Goal: Task Accomplishment & Management: Manage account settings

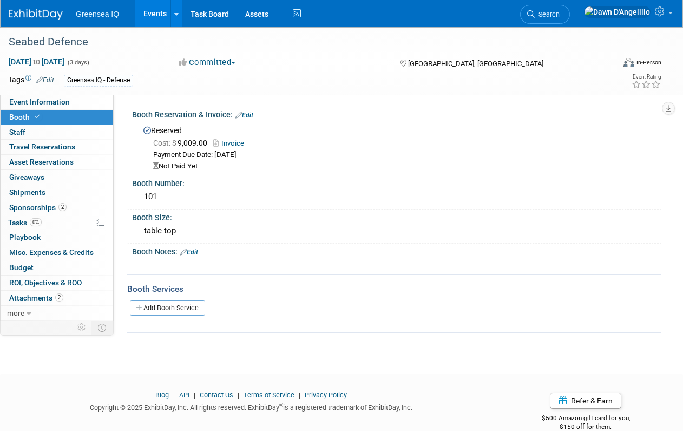
click at [157, 12] on link "Events" at bounding box center [155, 13] width 40 height 27
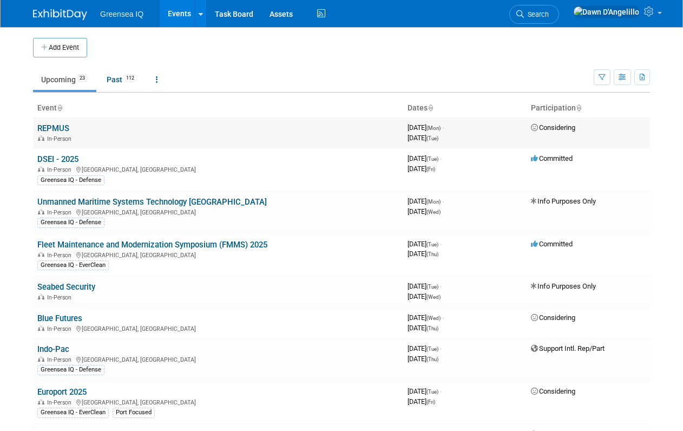
click at [61, 128] on link "REPMUS" at bounding box center [53, 128] width 32 height 10
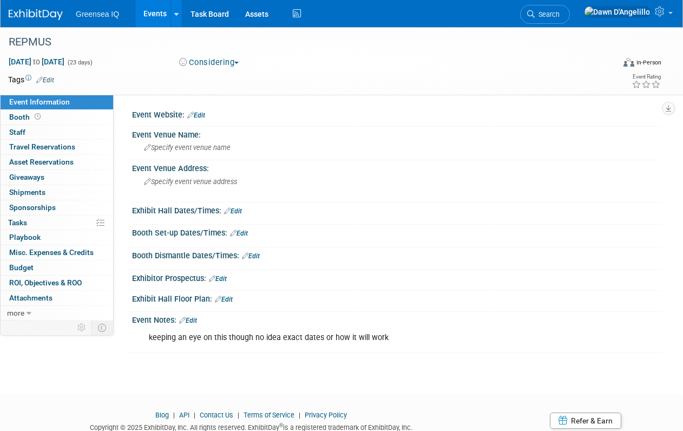
click at [238, 64] on button "Considering" at bounding box center [209, 62] width 68 height 11
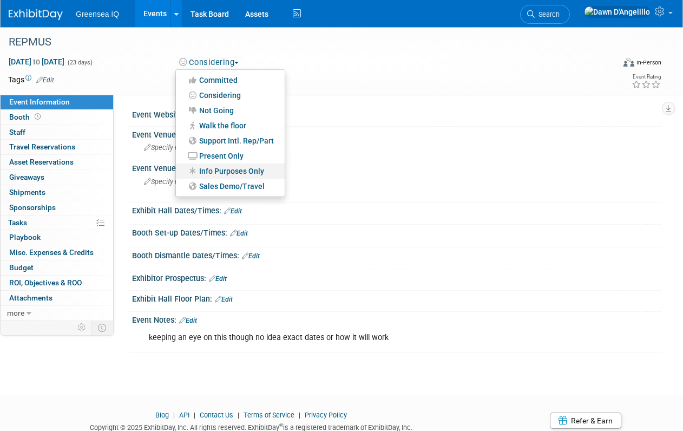
click at [232, 169] on link "Info Purposes Only" at bounding box center [230, 170] width 109 height 15
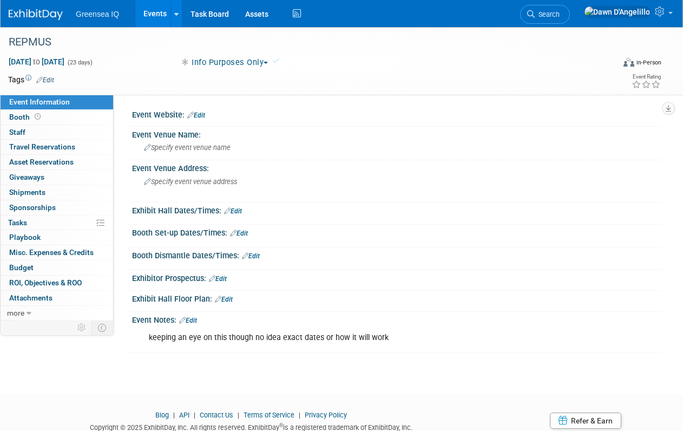
click at [152, 9] on link "Events" at bounding box center [155, 13] width 40 height 27
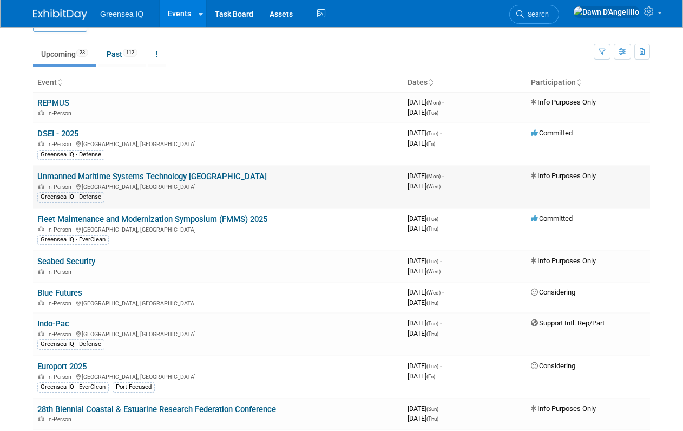
scroll to position [35, 0]
